Goal: Complete application form

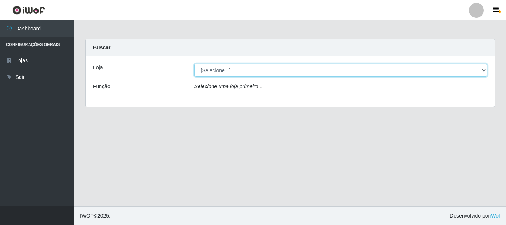
click at [300, 69] on select "[Selecione...] Nordestão - Alecrim" at bounding box center [341, 70] width 293 height 13
select select "453"
click at [195, 64] on select "[Selecione...] Nordestão - Alecrim" at bounding box center [341, 70] width 293 height 13
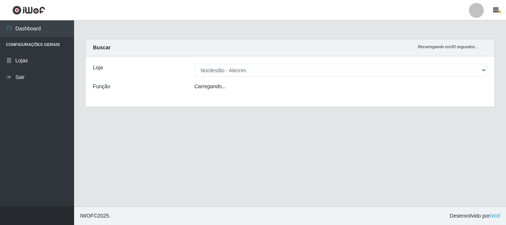
click at [297, 87] on div "Carregando..." at bounding box center [341, 88] width 304 height 11
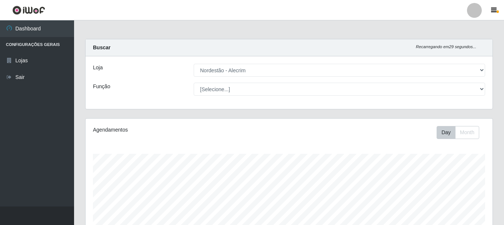
scroll to position [154, 407]
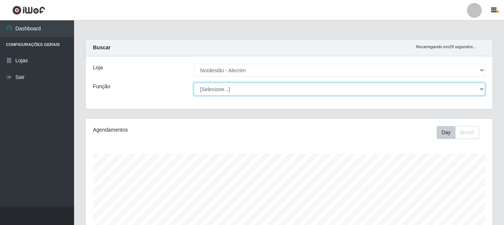
click at [294, 94] on select "[Selecione...] Embalador Embalador + Embalador ++" at bounding box center [340, 89] width 292 height 13
select select "70"
click at [194, 83] on select "[Selecione...] Embalador Embalador + Embalador ++" at bounding box center [340, 89] width 292 height 13
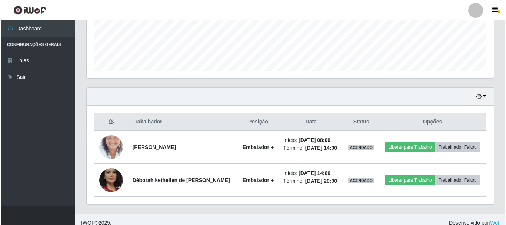
scroll to position [195, 0]
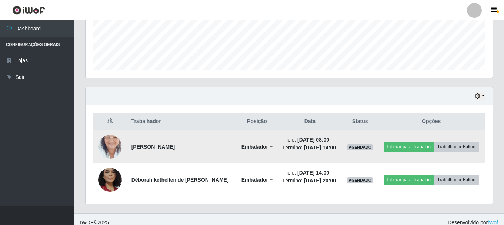
click at [113, 152] on img at bounding box center [110, 147] width 24 height 42
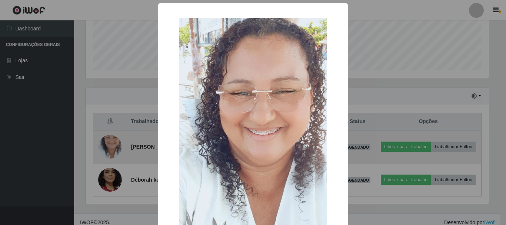
click at [113, 152] on div "× OK Cancel" at bounding box center [253, 112] width 506 height 225
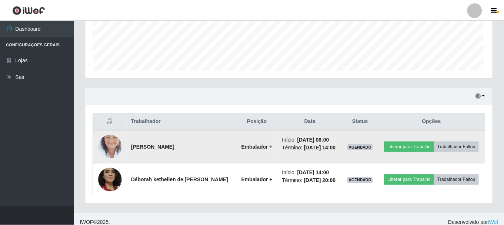
scroll to position [154, 407]
